Goal: Task Accomplishment & Management: Use online tool/utility

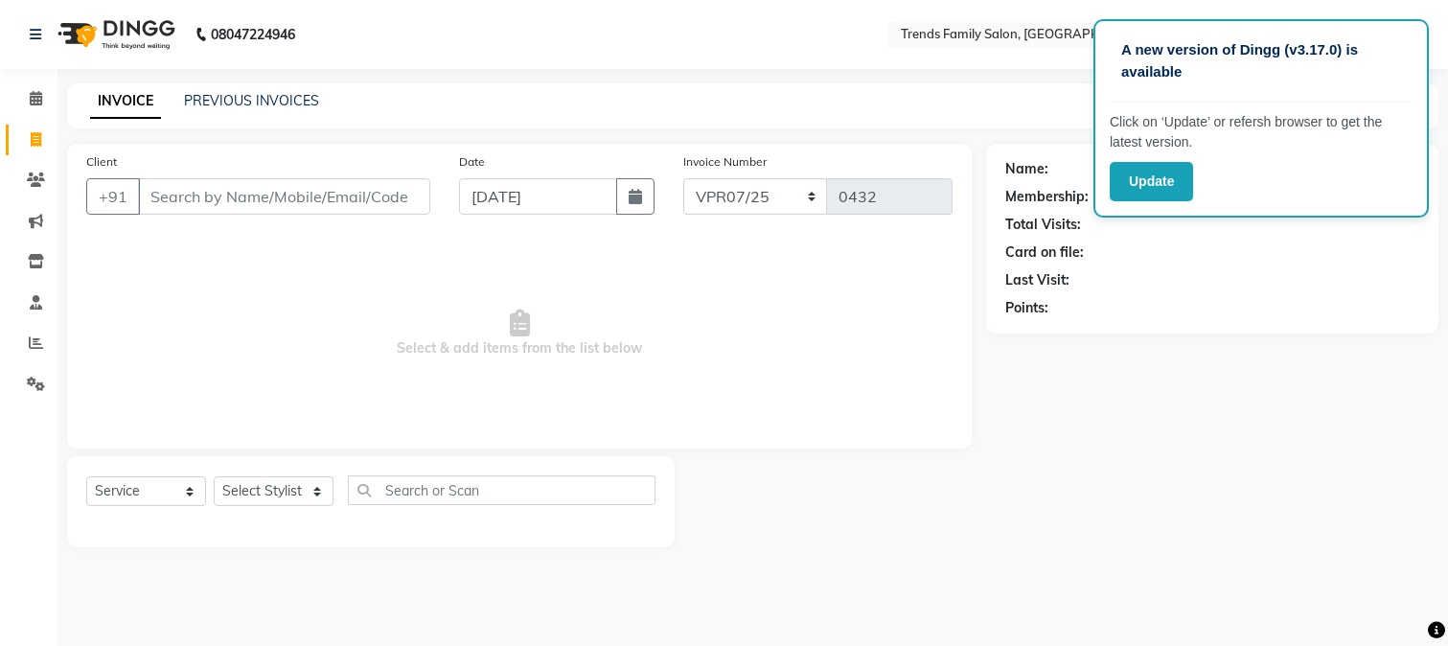
select select "service"
click at [1201, 366] on div "Name: Membership: Total Visits: Card on file: Last Visit: Points:" at bounding box center [1219, 345] width 467 height 403
click at [29, 188] on span at bounding box center [36, 181] width 34 height 22
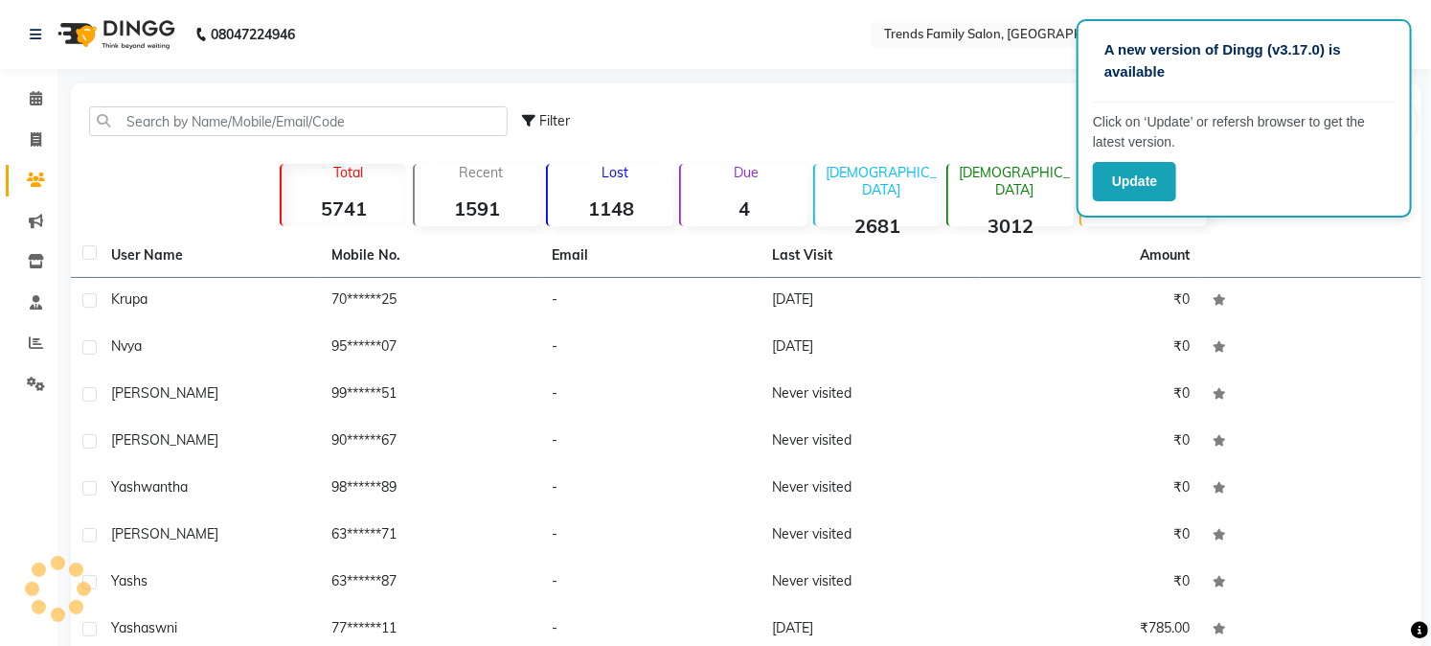
click at [29, 188] on span at bounding box center [36, 181] width 34 height 22
click at [695, 67] on nav "08047224946 Select Location × Trends Family Salon, Vidyaranyapura Default Panel…" at bounding box center [715, 34] width 1431 height 69
click at [34, 264] on icon at bounding box center [36, 261] width 16 height 14
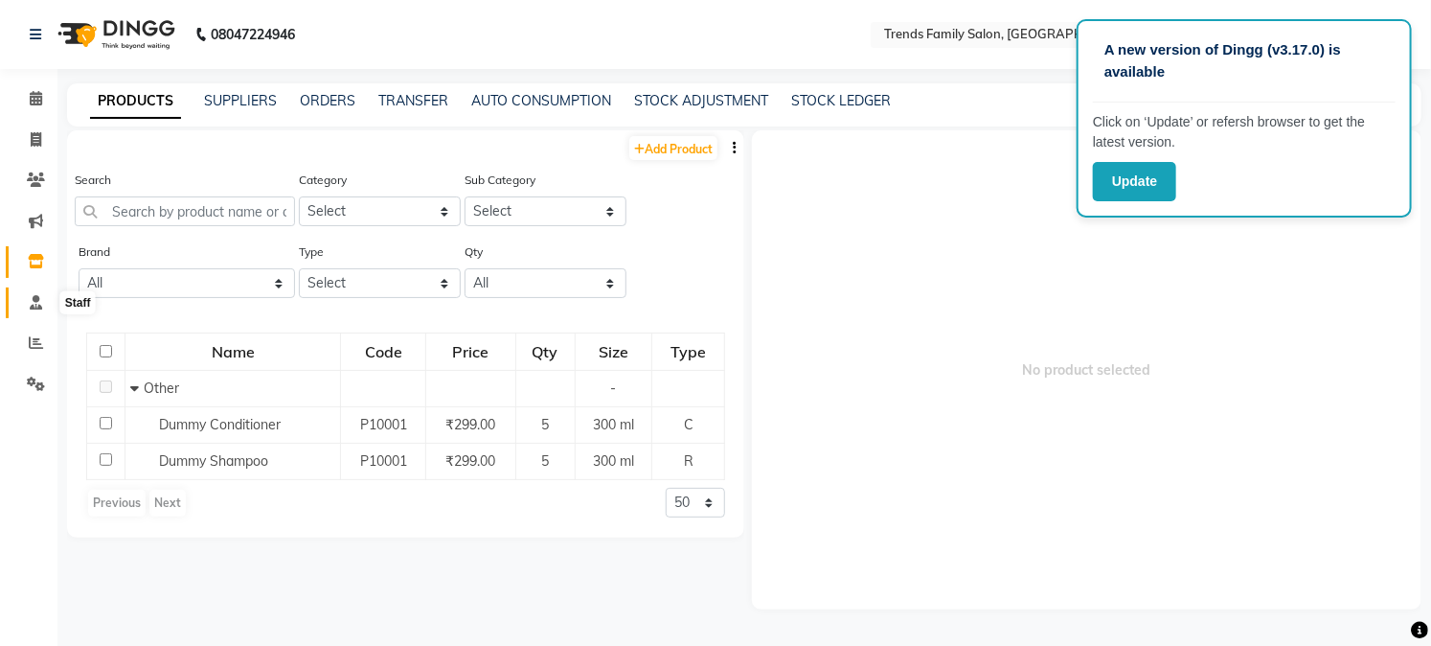
click at [39, 304] on icon at bounding box center [36, 302] width 12 height 14
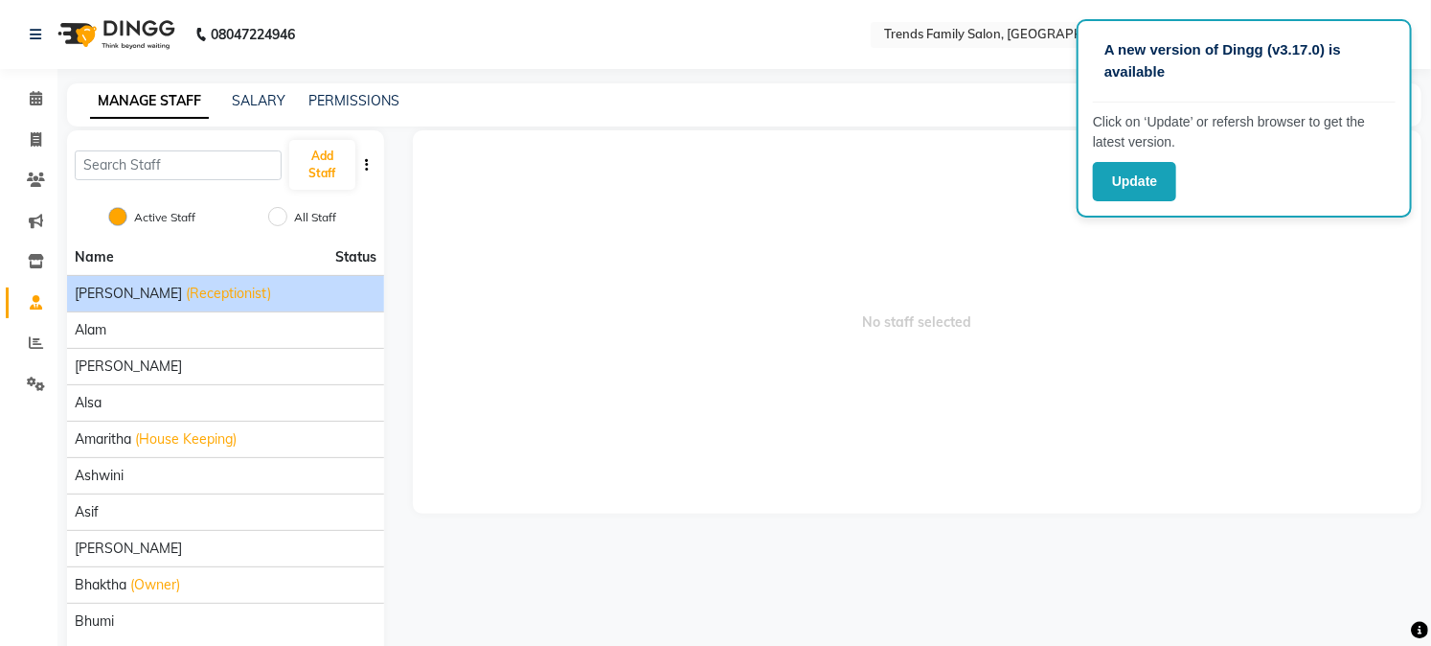
scroll to position [79, 0]
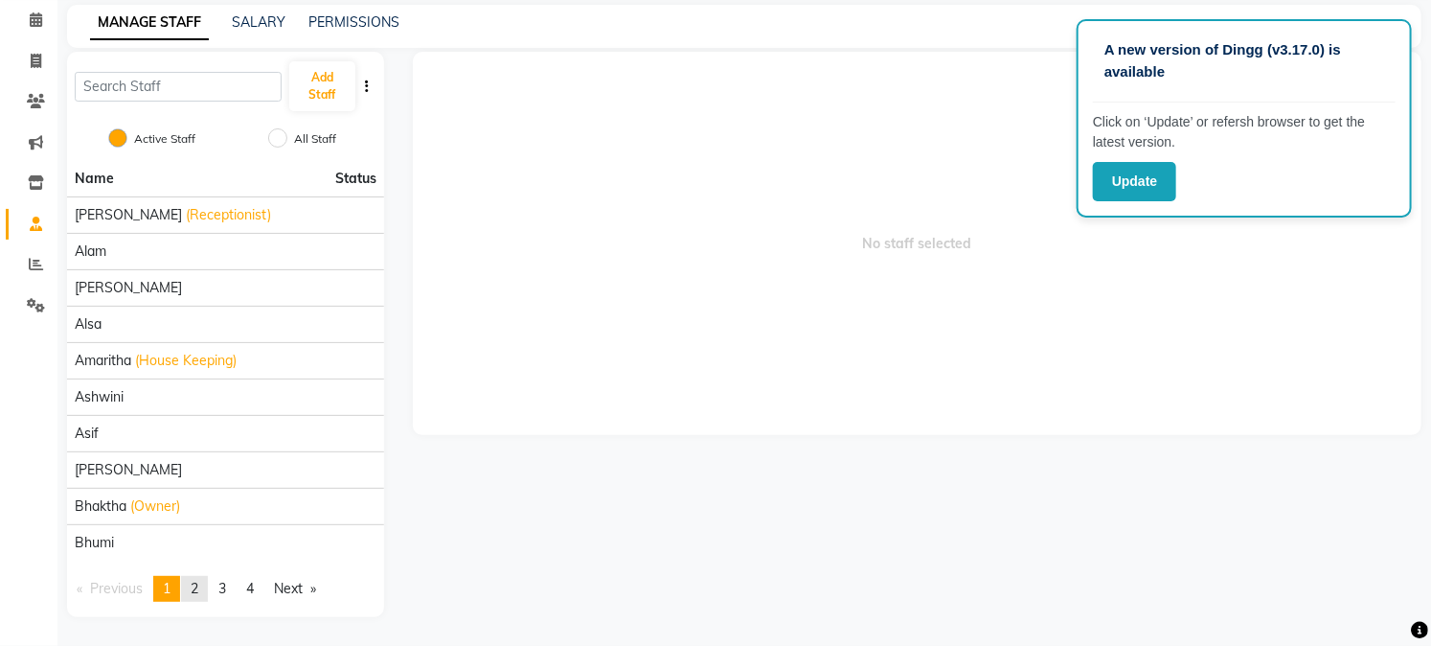
click at [198, 596] on span "2" at bounding box center [195, 588] width 8 height 17
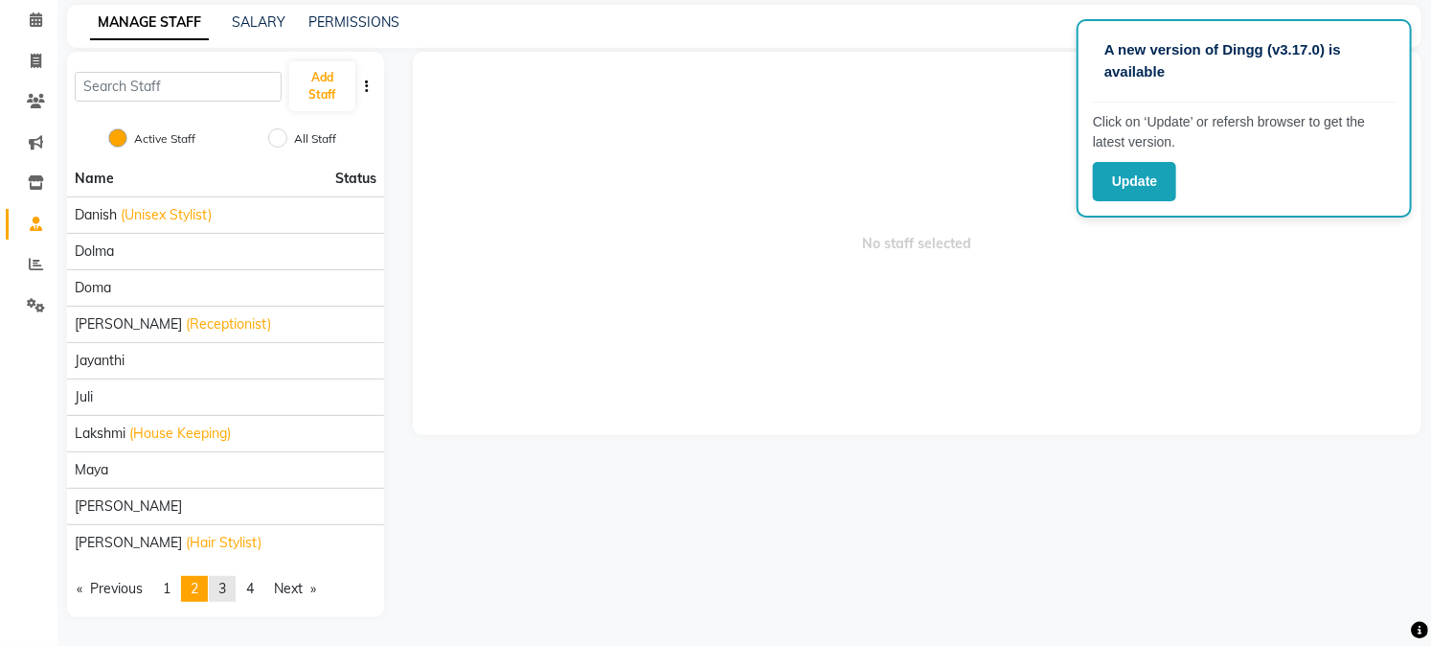
click at [217, 588] on link "page 3" at bounding box center [222, 589] width 27 height 26
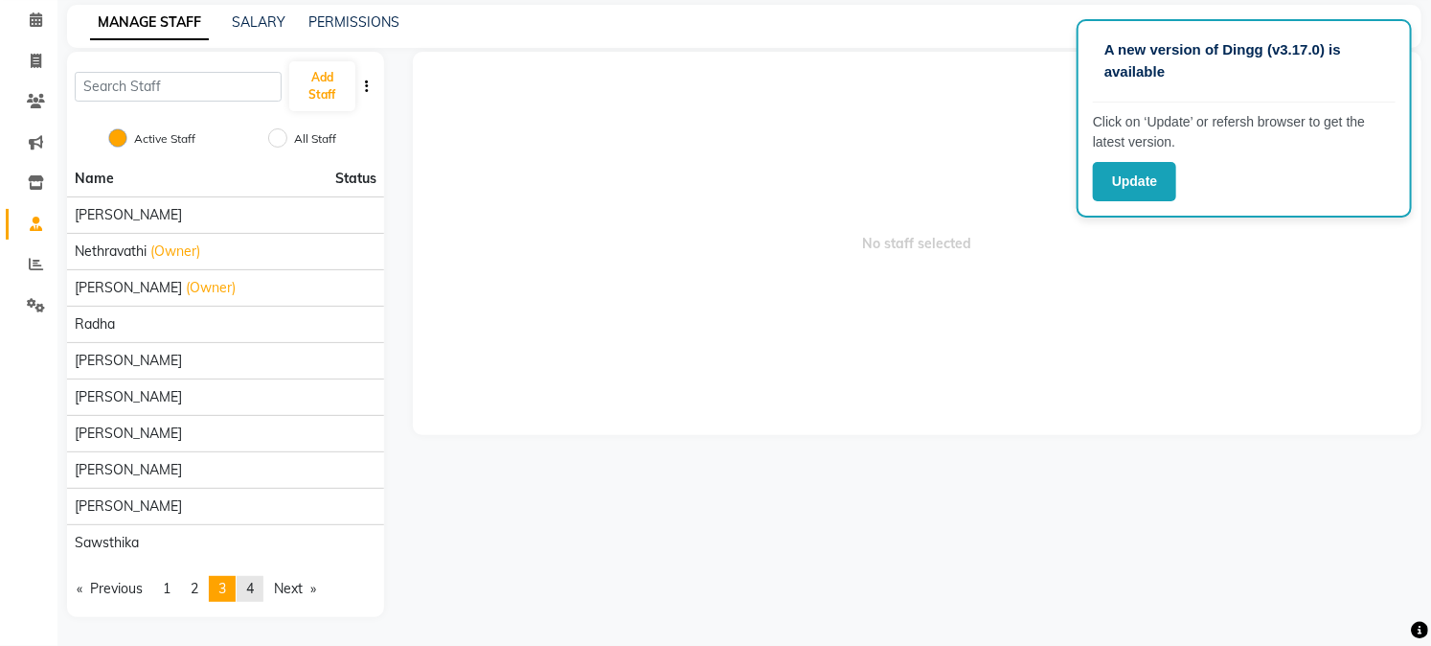
click at [254, 586] on span "4" at bounding box center [250, 588] width 8 height 17
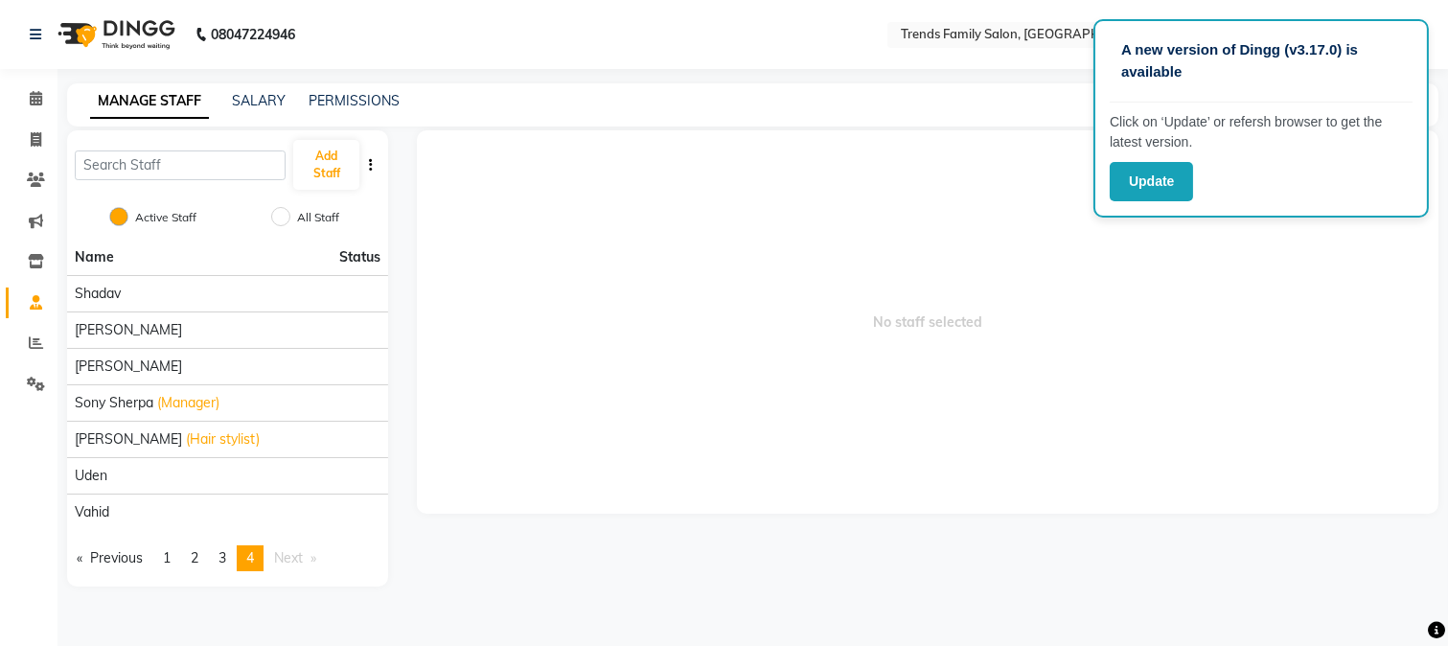
click at [290, 557] on span "Next page" at bounding box center [288, 557] width 29 height 17
click at [224, 562] on span "3" at bounding box center [222, 557] width 8 height 17
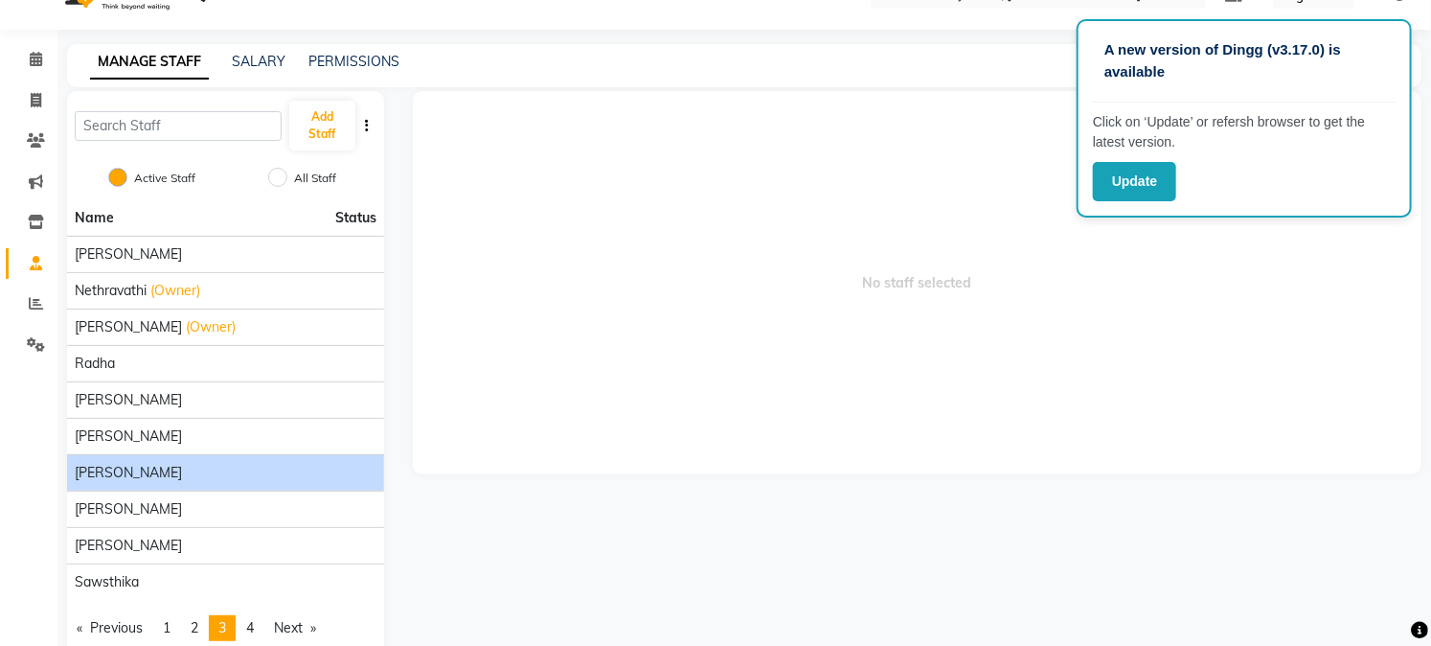
scroll to position [79, 0]
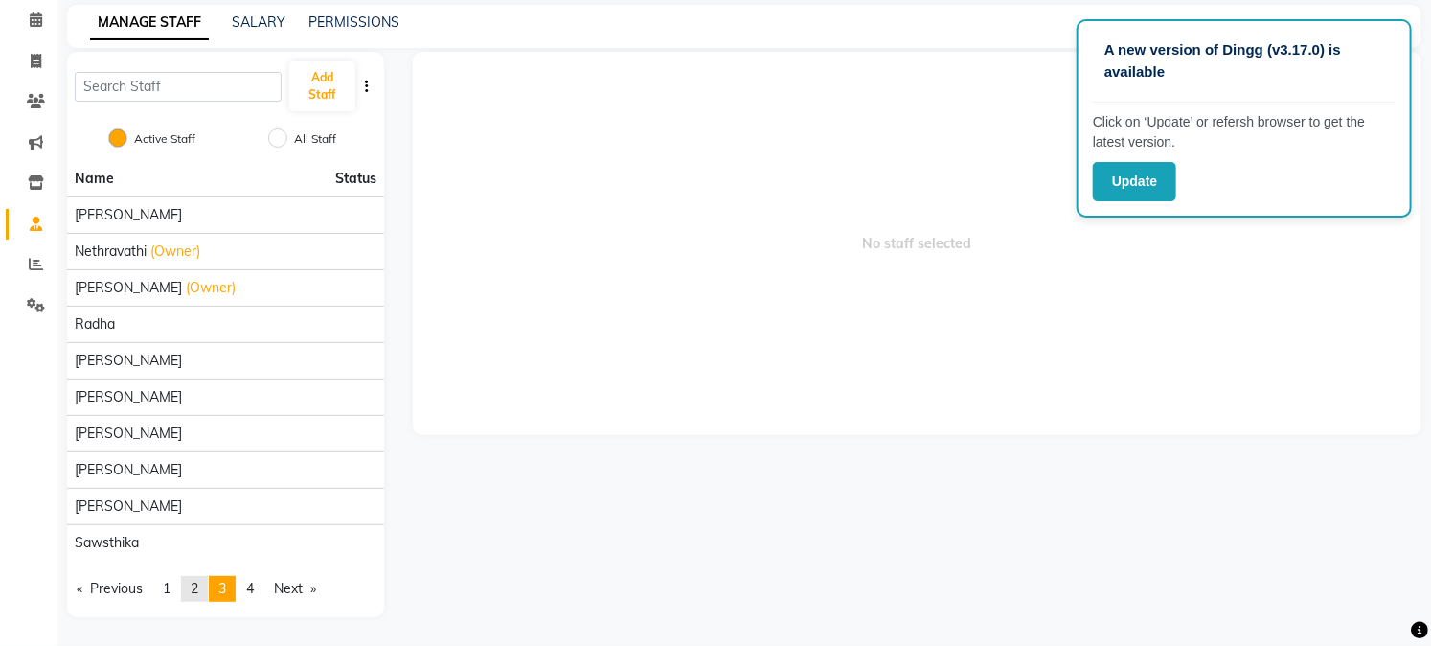
click at [203, 589] on link "page 2" at bounding box center [194, 589] width 27 height 26
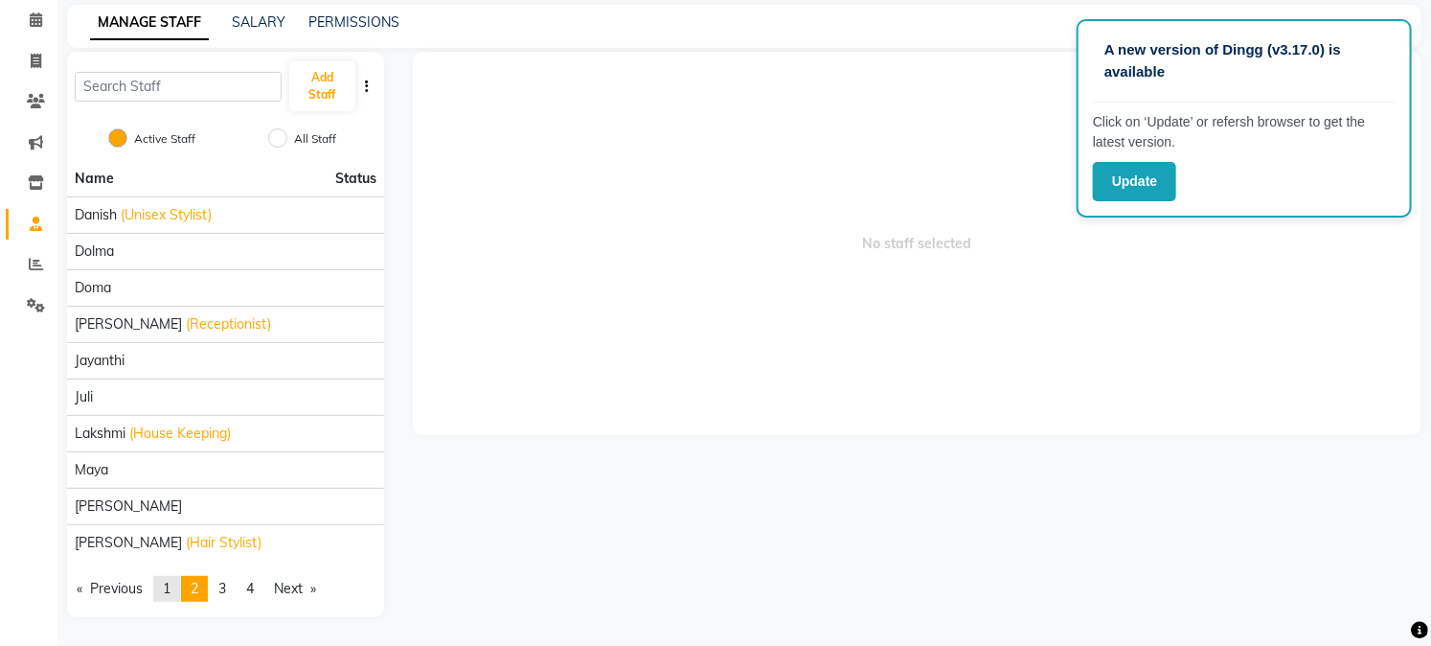
click at [176, 594] on link "page 1" at bounding box center [166, 589] width 27 height 26
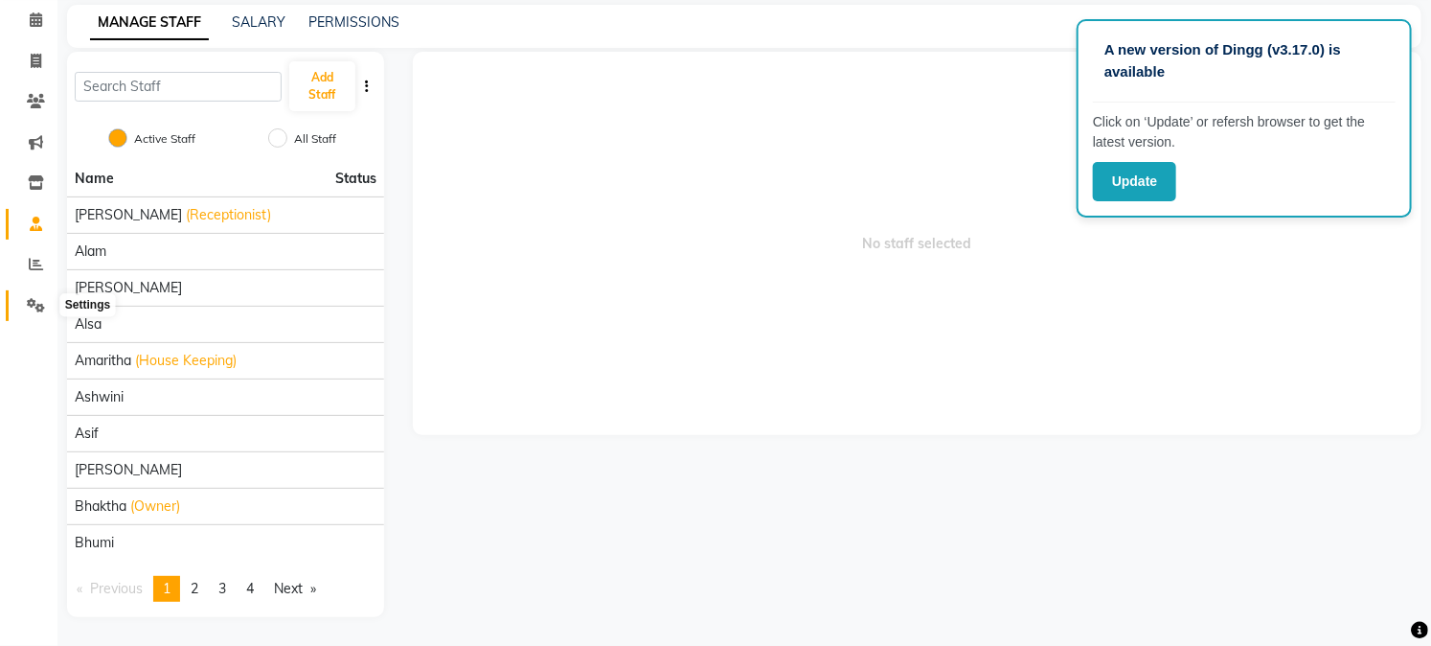
click at [36, 299] on icon at bounding box center [36, 305] width 18 height 14
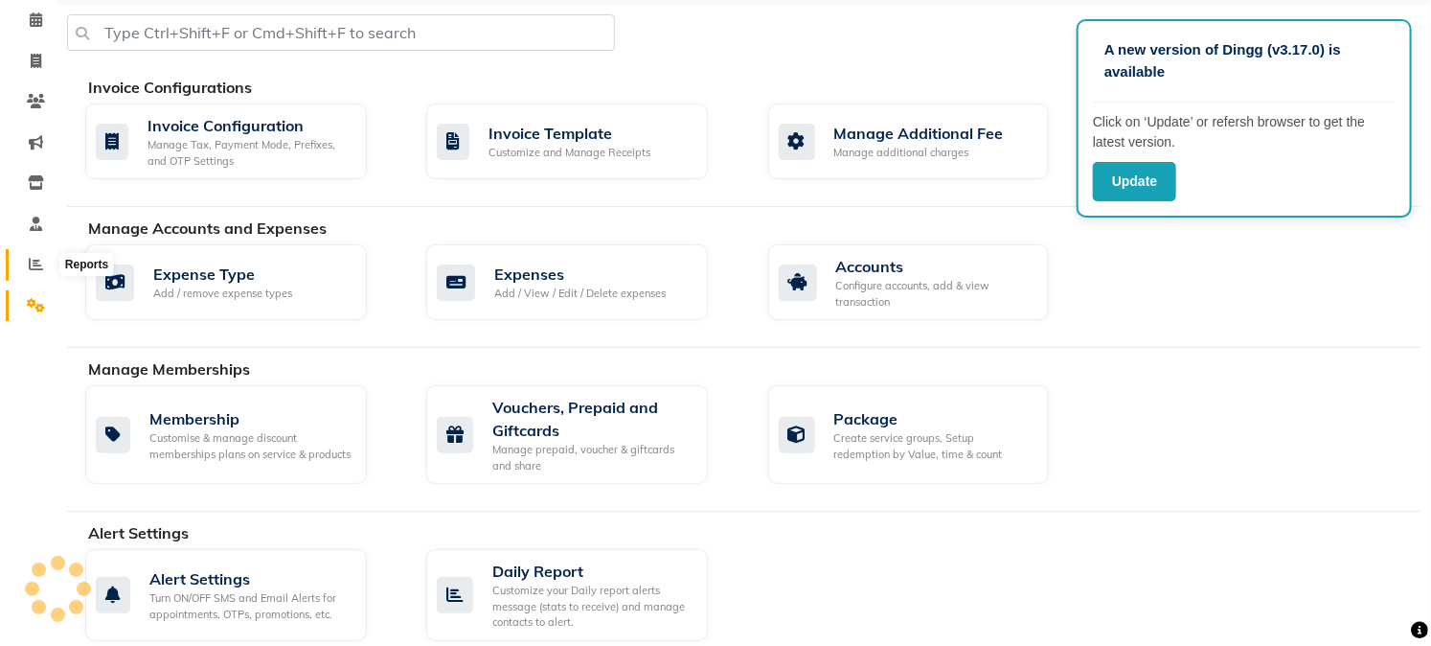
click at [38, 265] on icon at bounding box center [36, 264] width 14 height 14
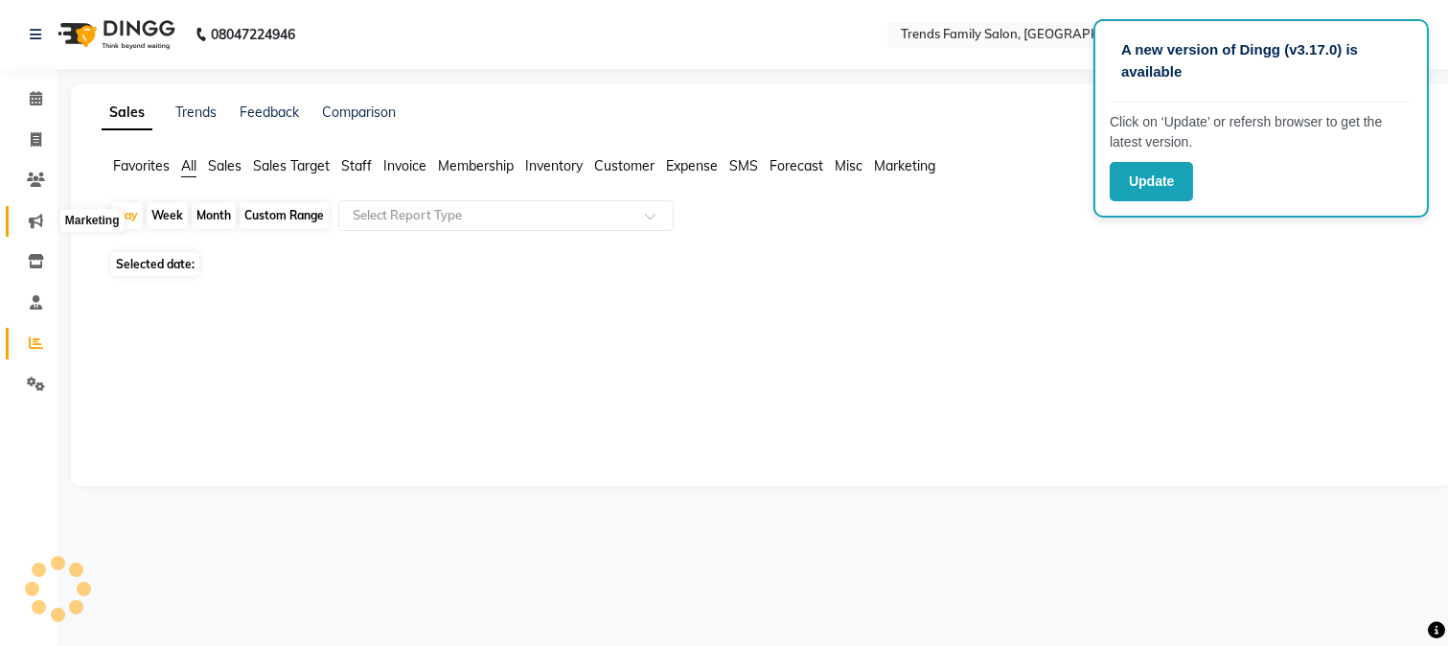
click at [34, 226] on icon at bounding box center [36, 221] width 14 height 14
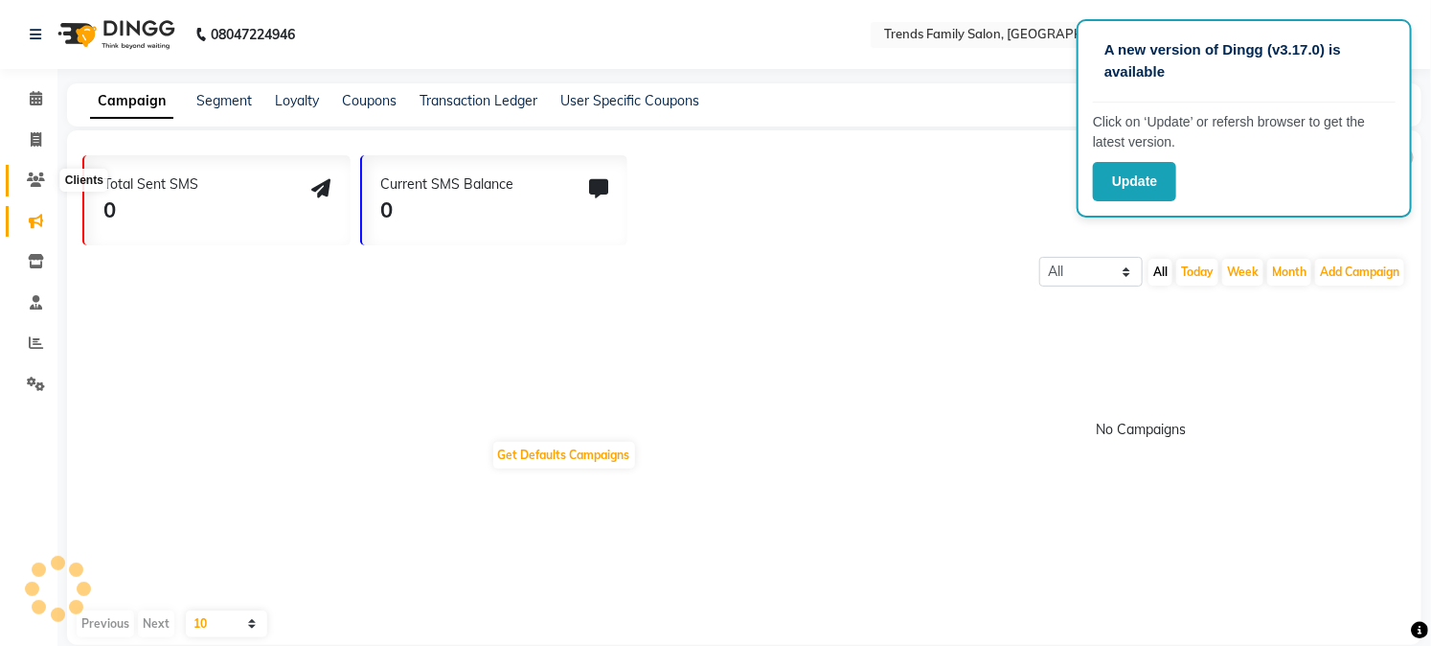
click at [32, 182] on icon at bounding box center [36, 179] width 18 height 14
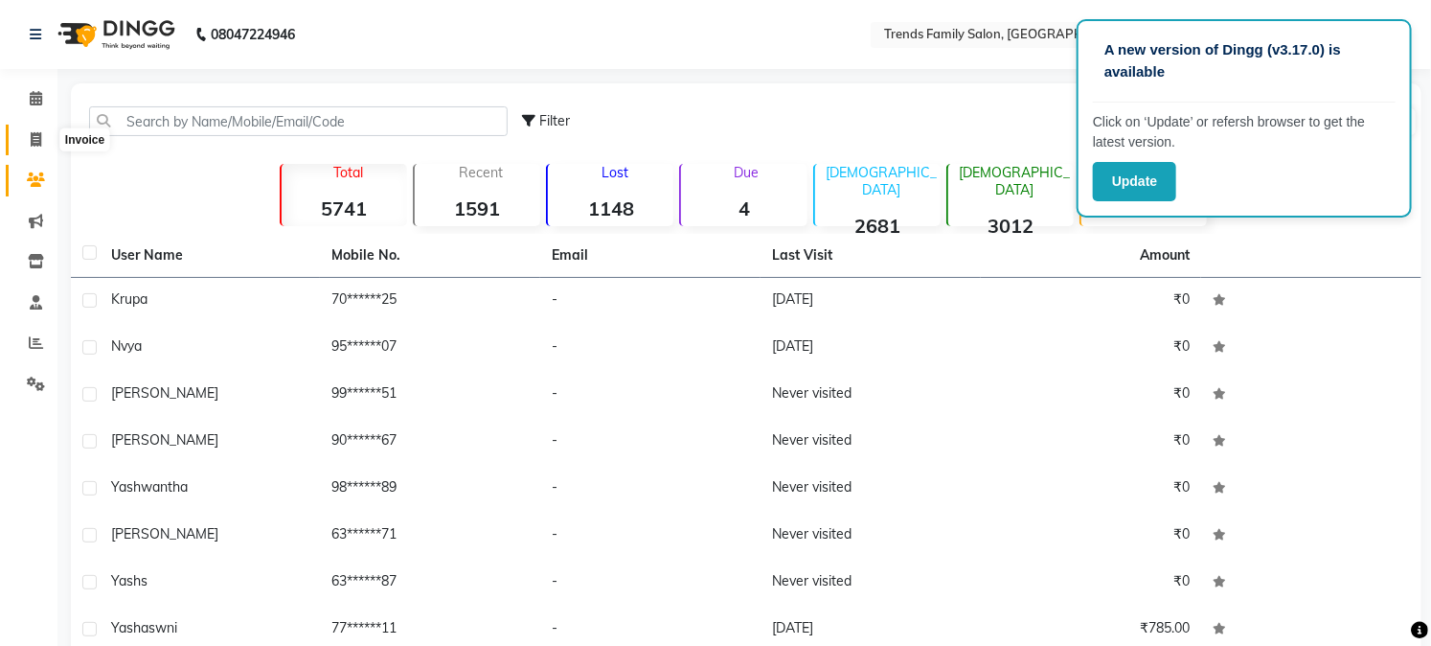
click at [34, 138] on icon at bounding box center [36, 139] width 11 height 14
select select "service"
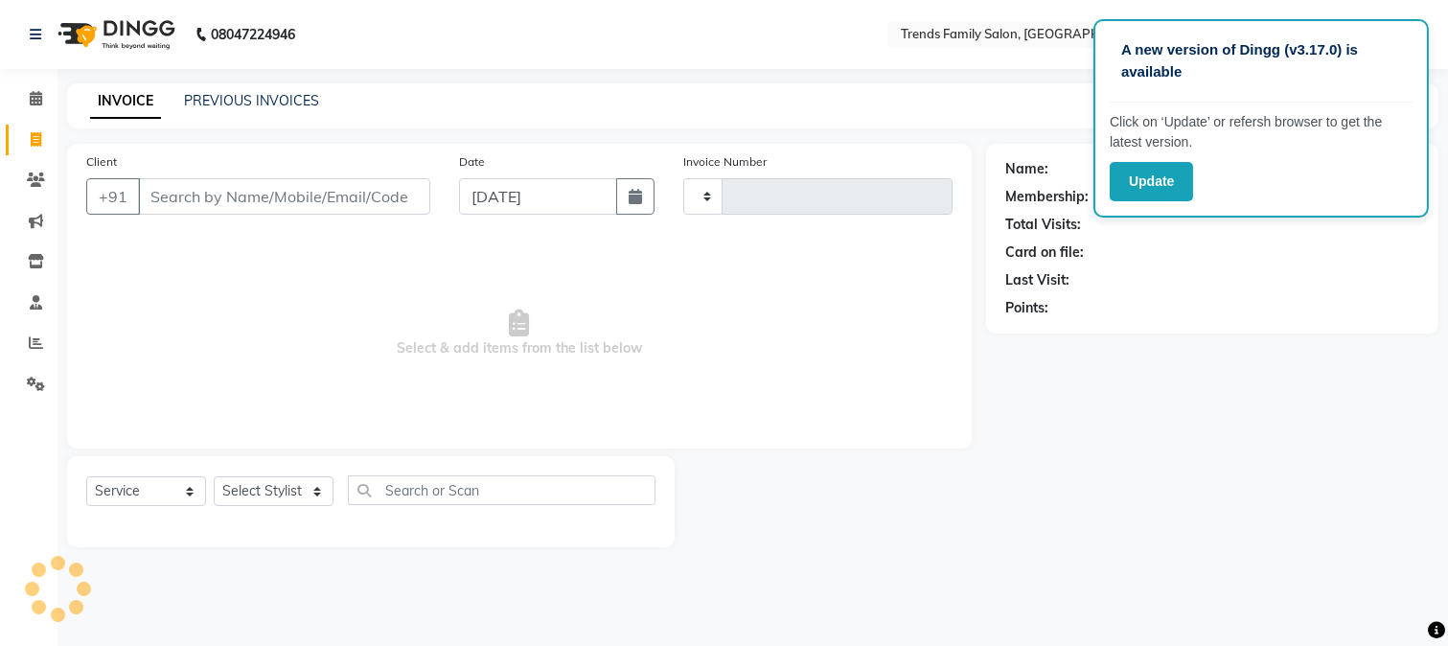
type input "0432"
select select "8591"
click at [244, 486] on select "Select Stylist" at bounding box center [274, 491] width 120 height 30
click at [443, 490] on input "text" at bounding box center [502, 490] width 308 height 30
